Goal: Task Accomplishment & Management: Use online tool/utility

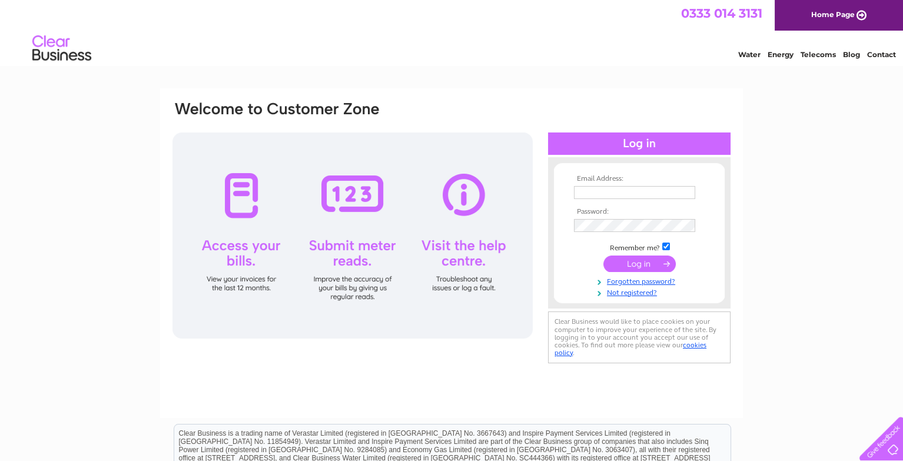
type input "simon.fraser@ocein.no"
click at [657, 264] on input "submit" at bounding box center [639, 263] width 72 height 16
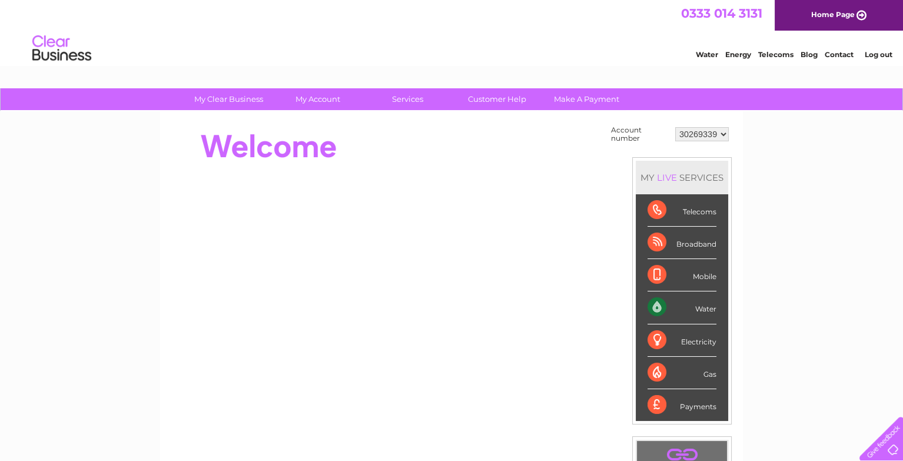
click at [659, 304] on div "Water" at bounding box center [682, 307] width 69 height 32
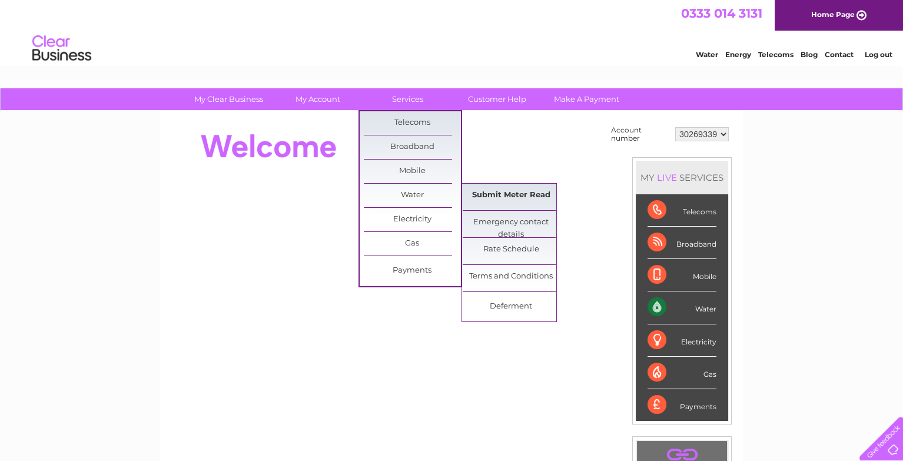
click at [489, 195] on link "Submit Meter Read" at bounding box center [511, 196] width 97 height 24
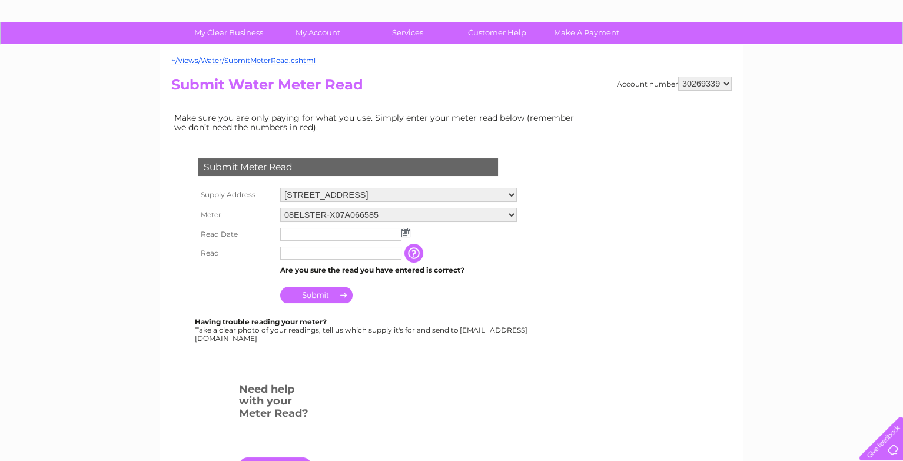
scroll to position [118, 0]
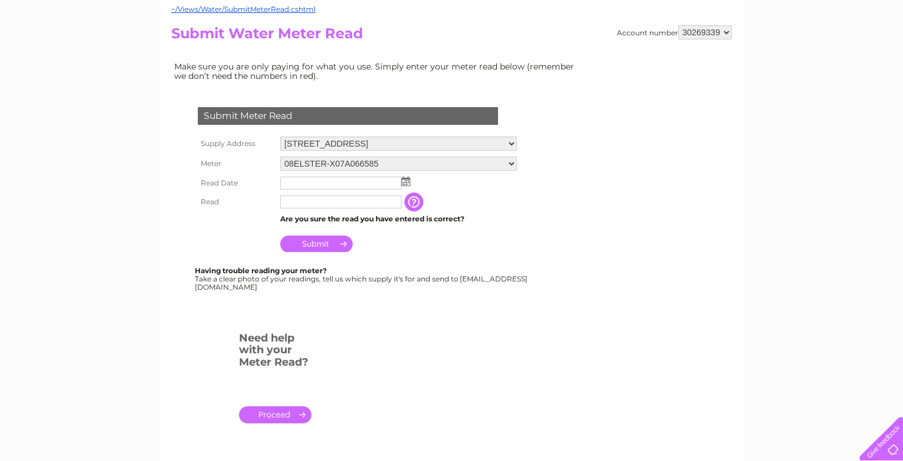
click at [402, 179] on img at bounding box center [405, 181] width 9 height 9
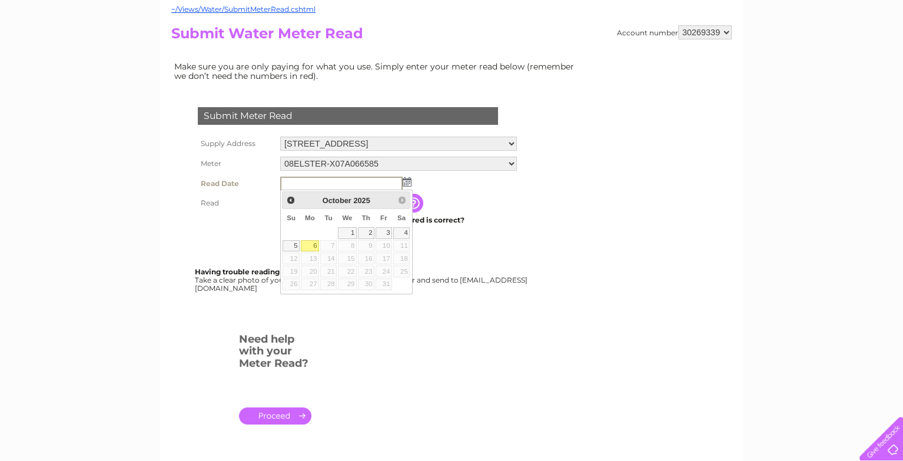
click at [311, 244] on link "6" at bounding box center [310, 246] width 18 height 12
type input "2025/10/06"
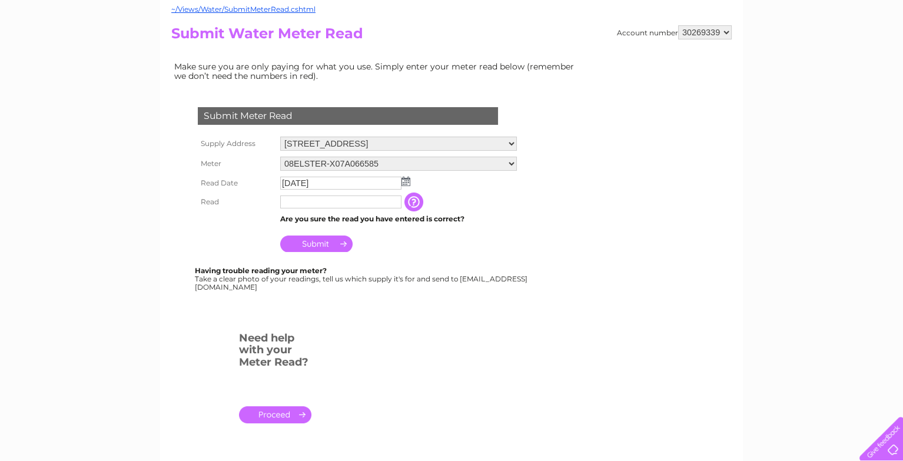
click at [289, 201] on input "text" at bounding box center [340, 201] width 121 height 13
type input "0183"
click at [324, 243] on input "Submit" at bounding box center [316, 245] width 72 height 16
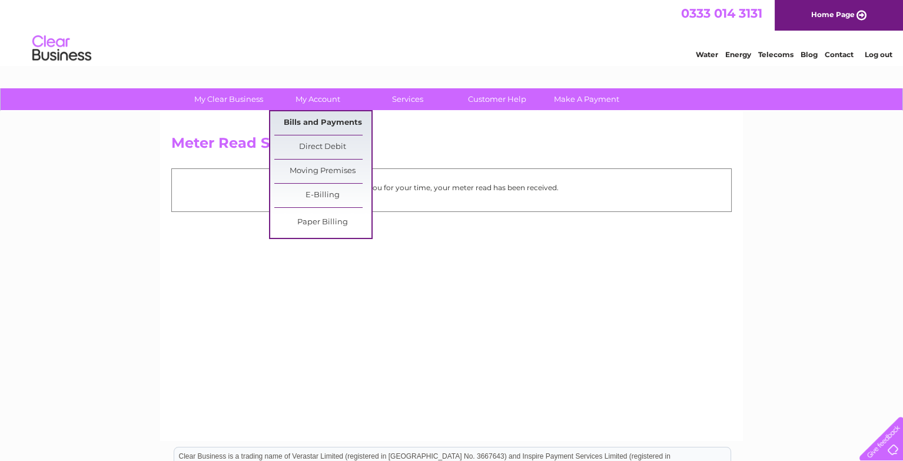
click at [311, 119] on link "Bills and Payments" at bounding box center [322, 123] width 97 height 24
